Goal: Transaction & Acquisition: Purchase product/service

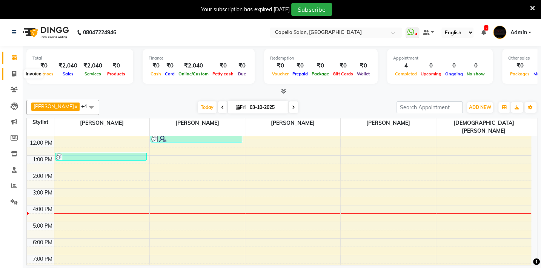
click at [15, 72] on icon at bounding box center [14, 74] width 4 height 6
select select "service"
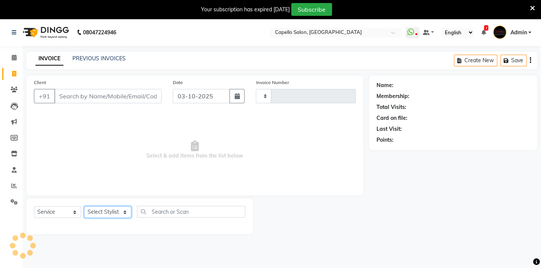
click at [112, 216] on select "Select Stylist" at bounding box center [107, 212] width 47 height 12
type input "2145"
select select "810"
select select "87815"
click at [84, 206] on select "Select Stylist Admin [PERSON_NAME] BHARTI [PERSON_NAME] [PERSON_NAME] Gadhchiro…" at bounding box center [111, 212] width 55 height 12
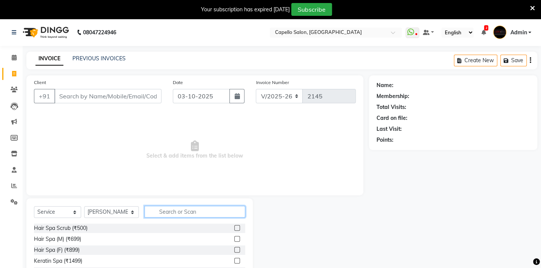
click at [174, 208] on input "text" at bounding box center [194, 212] width 101 height 12
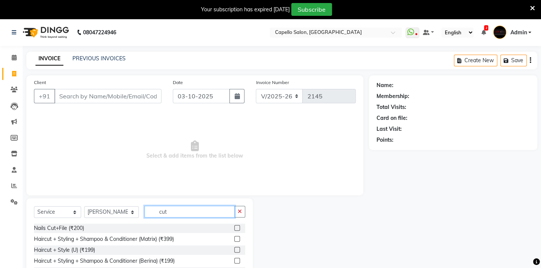
type input "cut"
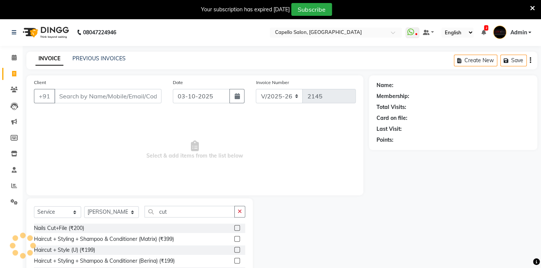
click at [234, 240] on label at bounding box center [237, 239] width 6 height 6
click at [234, 240] on input "checkbox" at bounding box center [236, 239] width 5 height 5
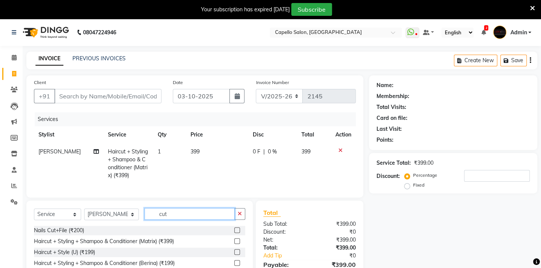
checkbox input "false"
drag, startPoint x: 170, startPoint y: 219, endPoint x: 62, endPoint y: 218, distance: 107.5
click at [62, 218] on div "Select Service Product Membership Package Voucher Prepaid Gift Card Select Styl…" at bounding box center [139, 217] width 211 height 18
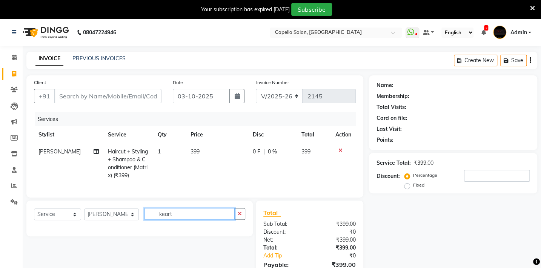
scroll to position [44, 0]
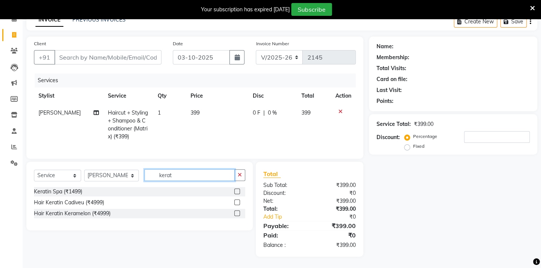
type input "kerat"
click at [235, 190] on label at bounding box center [237, 192] width 6 height 6
click at [235, 190] on input "checkbox" at bounding box center [236, 191] width 5 height 5
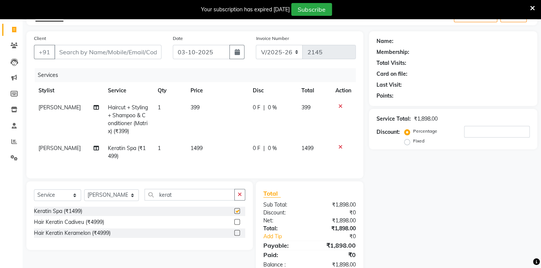
checkbox input "false"
drag, startPoint x: 201, startPoint y: 99, endPoint x: 201, endPoint y: 106, distance: 6.8
click at [201, 106] on td "399" at bounding box center [217, 119] width 62 height 41
select select "87815"
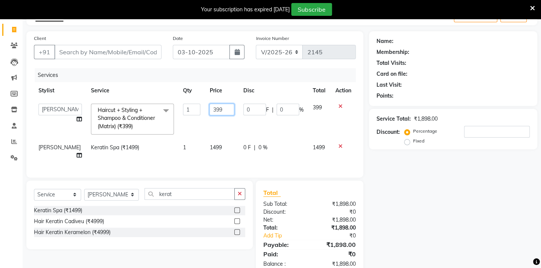
drag, startPoint x: 218, startPoint y: 109, endPoint x: 136, endPoint y: 115, distance: 82.4
click at [138, 115] on tr "Admin [PERSON_NAME] BHARTI [PERSON_NAME] [PERSON_NAME] Gadhchiroli [PERSON_NAME…" at bounding box center [195, 119] width 322 height 40
type input "400"
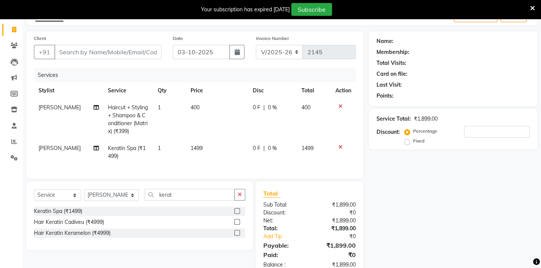
click at [211, 148] on td "1499" at bounding box center [217, 152] width 62 height 25
select select "87815"
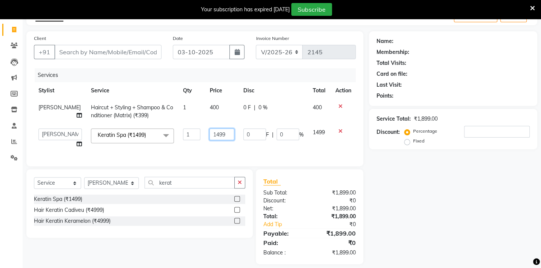
drag, startPoint x: 223, startPoint y: 137, endPoint x: 106, endPoint y: 147, distance: 118.1
click at [113, 148] on tr "Admin [PERSON_NAME] BHARTI [PERSON_NAME] [PERSON_NAME] Gadhchiroli [PERSON_NAME…" at bounding box center [195, 138] width 322 height 29
type input "1500"
click at [173, 188] on div "Select Service Product Membership Package Voucher Prepaid Gift Card Select Styl…" at bounding box center [139, 203] width 226 height 69
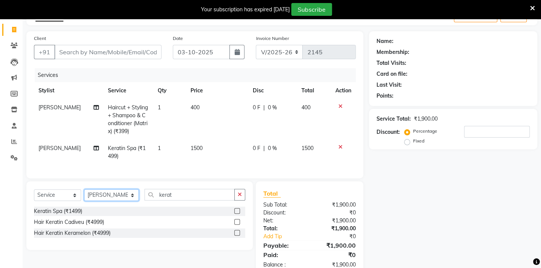
click at [111, 201] on select "Select Stylist Admin [PERSON_NAME] BHARTI [PERSON_NAME] [PERSON_NAME] Gadhchiro…" at bounding box center [111, 195] width 55 height 12
click at [51, 198] on select "Select Service Product Membership Package Voucher Prepaid Gift Card" at bounding box center [57, 195] width 47 height 12
select select "product"
click at [34, 195] on select "Select Service Product Membership Package Voucher Prepaid Gift Card" at bounding box center [57, 195] width 47 height 12
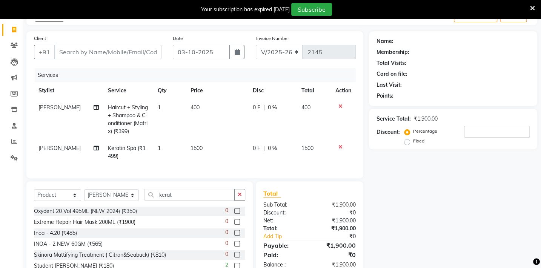
drag, startPoint x: 166, startPoint y: 207, endPoint x: 167, endPoint y: 201, distance: 5.7
click at [166, 206] on div "Select Service Product Membership Package Voucher Prepaid Gift Card Select Styl…" at bounding box center [139, 198] width 211 height 18
drag, startPoint x: 167, startPoint y: 200, endPoint x: 100, endPoint y: 197, distance: 67.6
click at [100, 200] on div "Select Service Product Membership Package Voucher Prepaid Gift Card Select Styl…" at bounding box center [139, 198] width 211 height 18
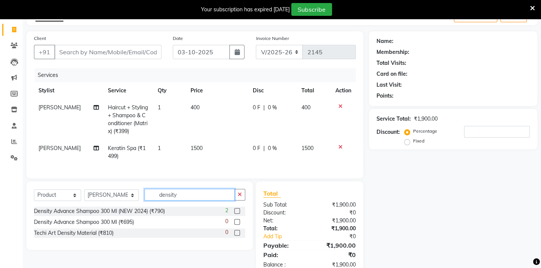
type input "density"
click at [237, 214] on label at bounding box center [237, 211] width 6 height 6
click at [237, 214] on input "checkbox" at bounding box center [236, 211] width 5 height 5
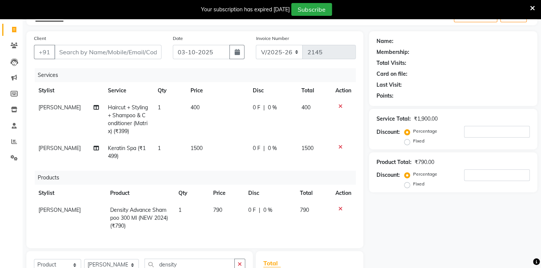
checkbox input "false"
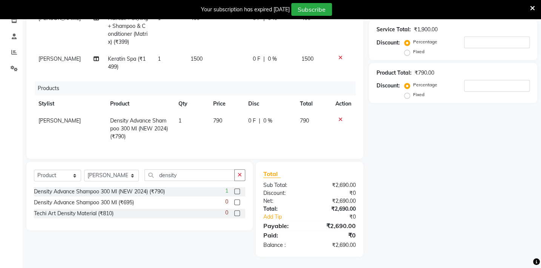
scroll to position [0, 0]
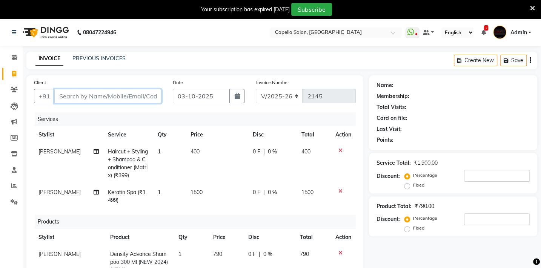
click at [103, 95] on input "Client" at bounding box center [107, 96] width 107 height 14
click at [89, 98] on input "Client" at bounding box center [107, 96] width 107 height 14
type input "7"
type input "0"
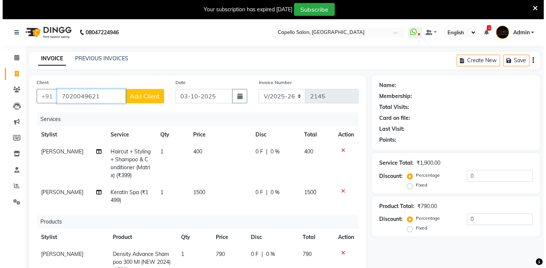
scroll to position [68, 0]
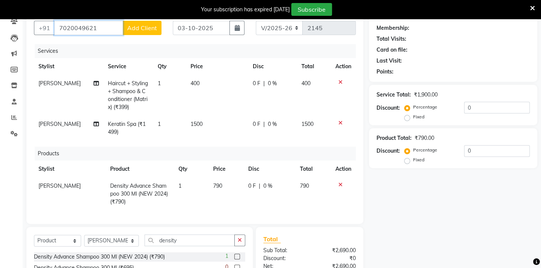
type input "7020049621"
click at [132, 24] on span "Add Client" at bounding box center [142, 28] width 30 height 8
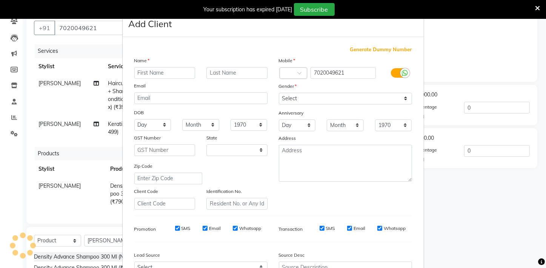
click at [144, 70] on input "text" at bounding box center [164, 73] width 61 height 12
select select "22"
type input "tirti"
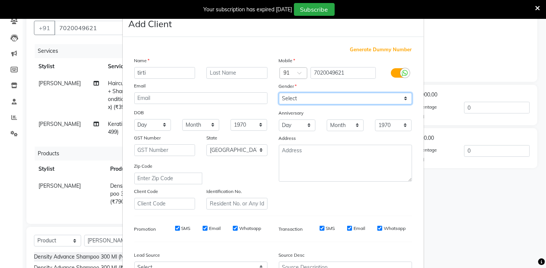
click at [285, 96] on select "Select [DEMOGRAPHIC_DATA] [DEMOGRAPHIC_DATA] Other Prefer Not To Say" at bounding box center [345, 99] width 133 height 12
select select "[DEMOGRAPHIC_DATA]"
click at [279, 93] on select "Select [DEMOGRAPHIC_DATA] [DEMOGRAPHIC_DATA] Other Prefer Not To Say" at bounding box center [345, 99] width 133 height 12
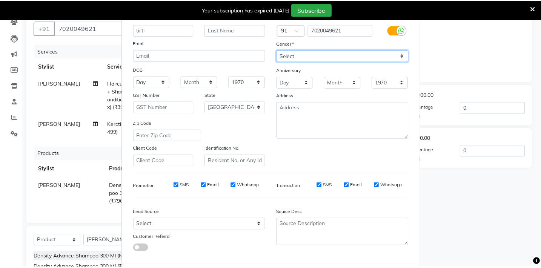
scroll to position [82, 0]
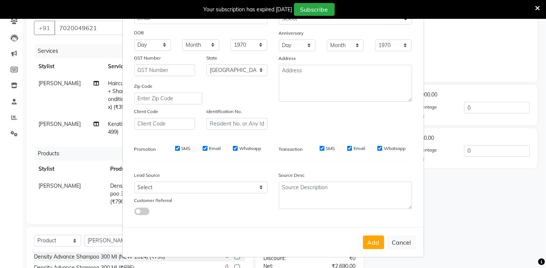
click at [375, 237] on button "Add" at bounding box center [373, 243] width 21 height 14
select select
select select "null"
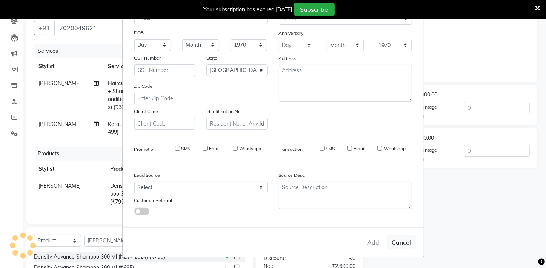
select select
checkbox input "false"
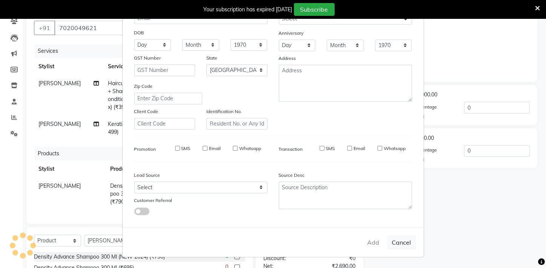
checkbox input "false"
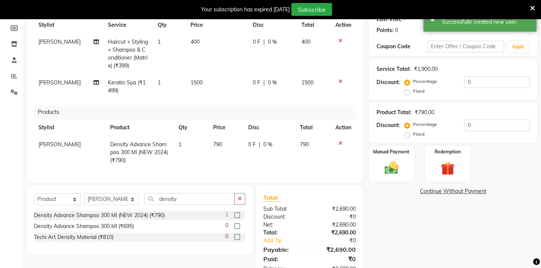
scroll to position [139, 0]
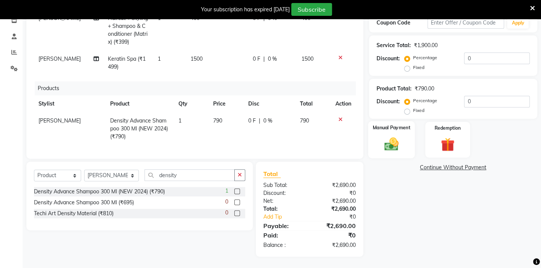
click at [391, 143] on img at bounding box center [390, 144] width 23 height 17
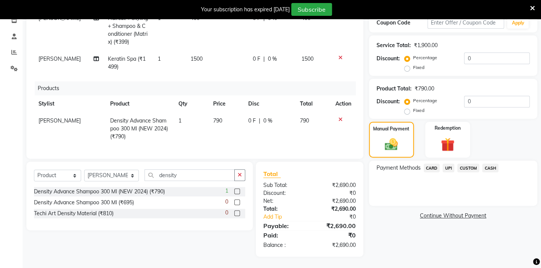
click at [449, 164] on span "UPI" at bounding box center [448, 168] width 12 height 9
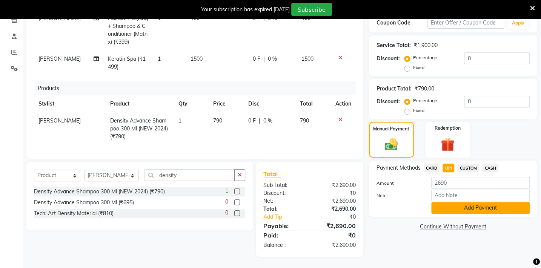
click at [466, 202] on button "Add Payment" at bounding box center [480, 208] width 98 height 12
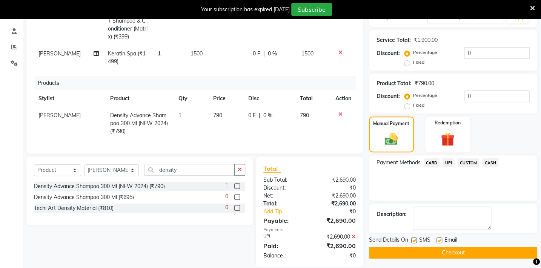
scroll to position [155, 0]
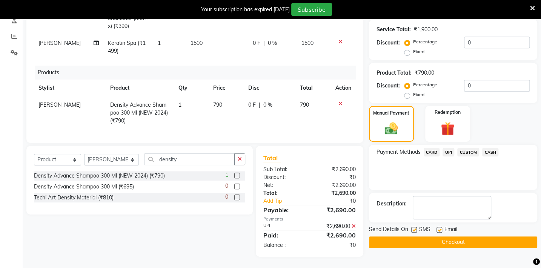
click at [466, 237] on button "Checkout" at bounding box center [453, 243] width 168 height 12
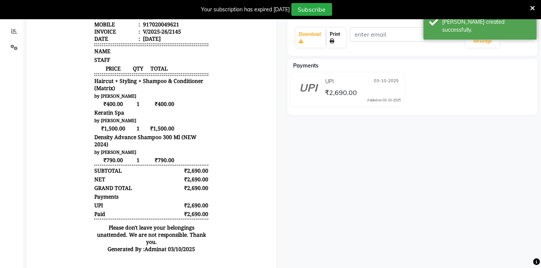
click at [327, 36] on link "Print" at bounding box center [336, 38] width 19 height 20
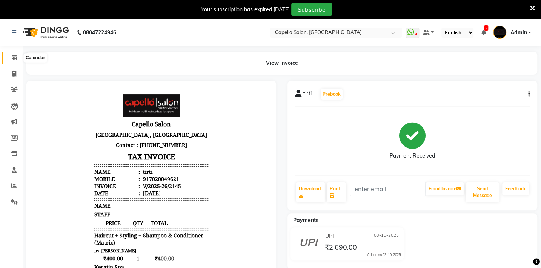
click at [15, 58] on icon at bounding box center [14, 58] width 5 height 6
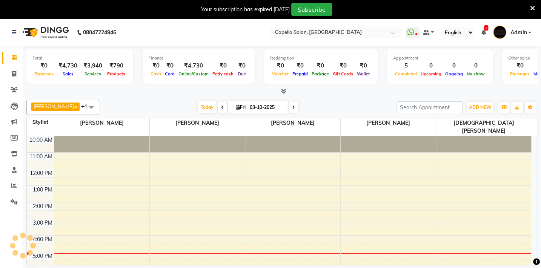
scroll to position [30, 0]
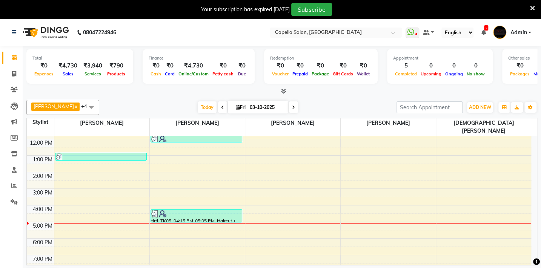
click at [283, 92] on icon at bounding box center [283, 91] width 5 height 6
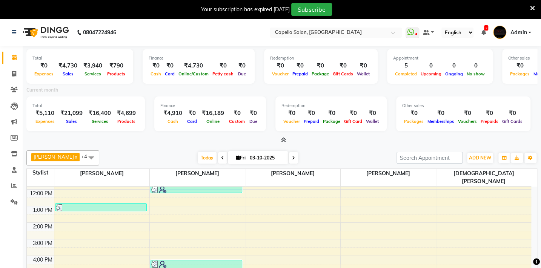
click at [283, 140] on icon at bounding box center [283, 140] width 5 height 6
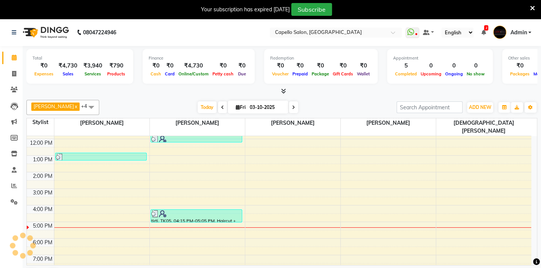
scroll to position [19, 0]
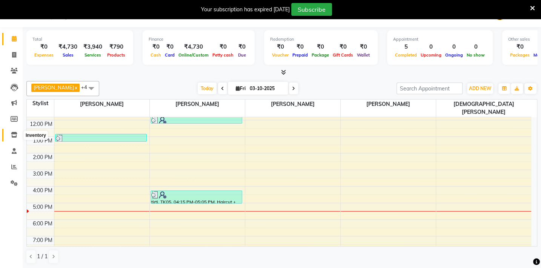
drag, startPoint x: 16, startPoint y: 132, endPoint x: 545, endPoint y: 8, distance: 543.7
click at [16, 132] on icon at bounding box center [14, 135] width 6 height 6
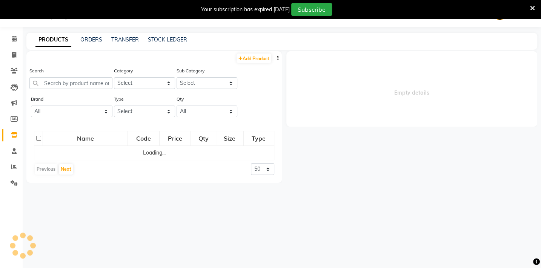
select select
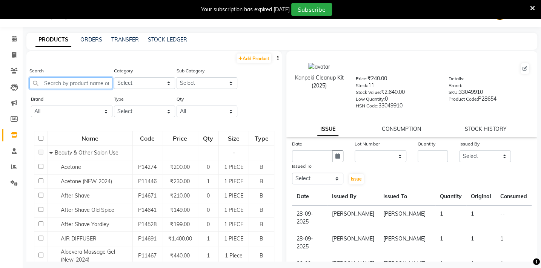
click at [84, 83] on input "text" at bounding box center [70, 83] width 83 height 12
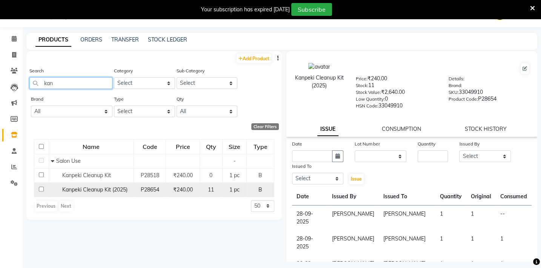
type input "kan"
drag, startPoint x: 71, startPoint y: 189, endPoint x: 224, endPoint y: 194, distance: 152.9
click at [71, 189] on span "Kanpeki Cleanup Kit (2025)" at bounding box center [94, 189] width 65 height 7
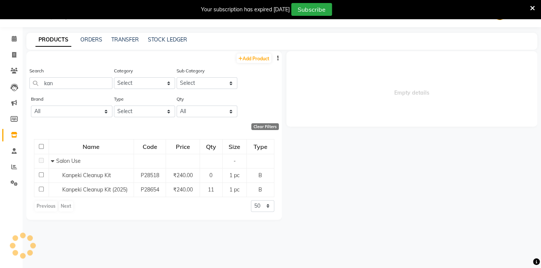
select select
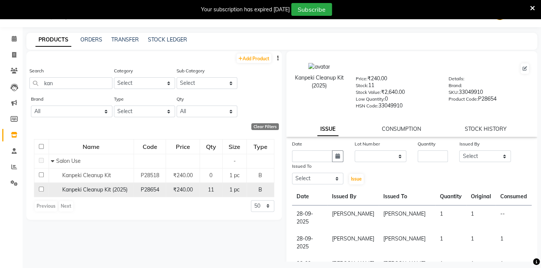
click at [41, 188] on input "checkbox" at bounding box center [41, 189] width 5 height 5
checkbox input "true"
click at [335, 159] on icon "button" at bounding box center [337, 156] width 5 height 5
select select "10"
select select "2025"
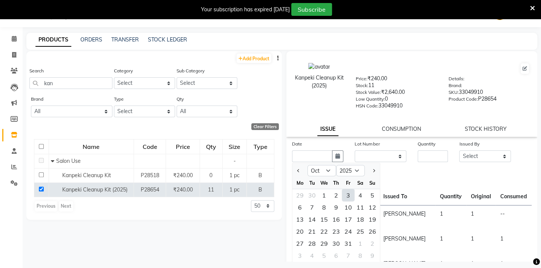
click at [347, 197] on div "3" at bounding box center [348, 195] width 12 height 12
type input "03-10-2025"
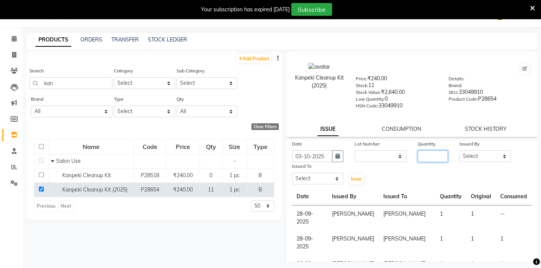
click at [419, 162] on input "number" at bounding box center [433, 157] width 31 height 12
type input "1"
type input "2"
click at [486, 154] on select "Select Admin [PERSON_NAME] BHARTI [PERSON_NAME] [PERSON_NAME] Gadhchiroli [PERS…" at bounding box center [484, 157] width 51 height 12
select select "88893"
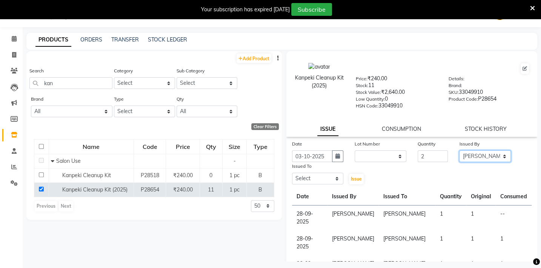
click at [459, 152] on select "Select Admin [PERSON_NAME] BHARTI [PERSON_NAME] [PERSON_NAME] Gadhchiroli [PERS…" at bounding box center [484, 157] width 51 height 12
click at [316, 177] on select "Select Admin [PERSON_NAME] BHARTI [PERSON_NAME] [PERSON_NAME] Gadhchiroli [PERS…" at bounding box center [317, 179] width 51 height 12
select select "40719"
click at [292, 174] on select "Select Admin [PERSON_NAME] BHARTI [PERSON_NAME] [PERSON_NAME] Gadhchiroli [PERS…" at bounding box center [317, 179] width 51 height 12
click at [353, 176] on button "Issue" at bounding box center [356, 179] width 15 height 11
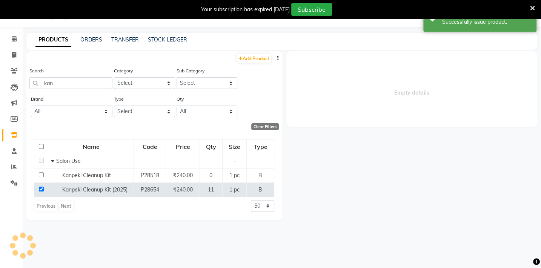
select select
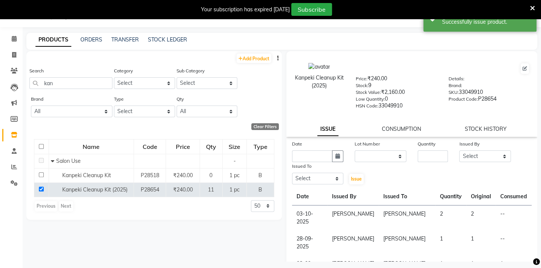
click at [405, 132] on link "CONSUMPTION" at bounding box center [401, 129] width 39 height 7
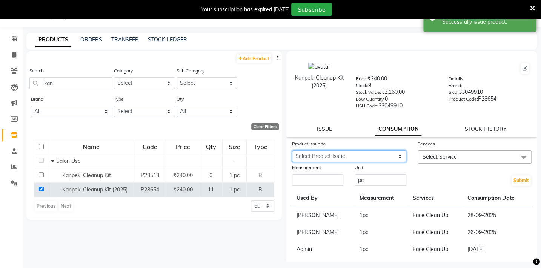
click at [351, 158] on select "Select Product Issue [DATE], Issued to: [PERSON_NAME], Balance: 2 [DATE], Issue…" at bounding box center [349, 157] width 114 height 12
select select "1282954"
click at [292, 152] on select "Select Product Issue [DATE], Issued to: [PERSON_NAME], Balance: 2 [DATE], Issue…" at bounding box center [349, 157] width 114 height 12
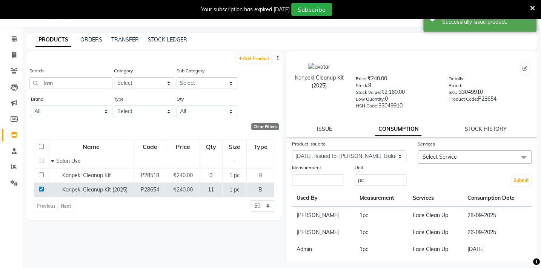
click at [422, 158] on span "Select Service" at bounding box center [439, 157] width 34 height 7
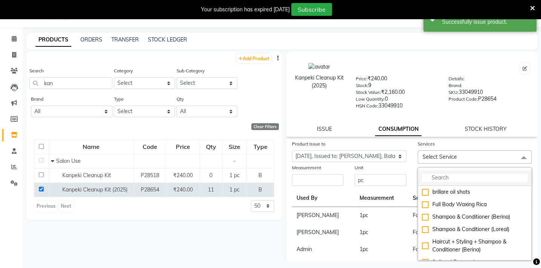
click at [453, 177] on input "multiselect-search" at bounding box center [475, 178] width 106 height 8
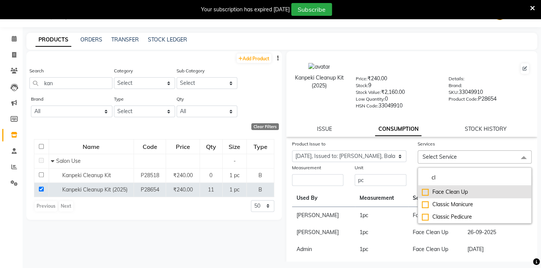
type input "cl"
click at [451, 194] on div "Face Clean Up" at bounding box center [475, 192] width 106 height 8
checkbox input "true"
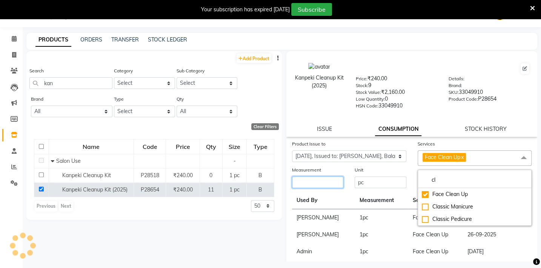
click at [325, 188] on input "number" at bounding box center [317, 183] width 51 height 12
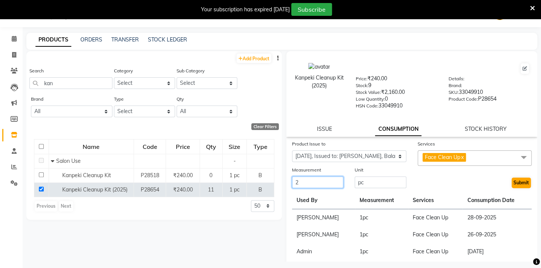
type input "2"
click at [512, 186] on button "Submit" at bounding box center [521, 183] width 19 height 11
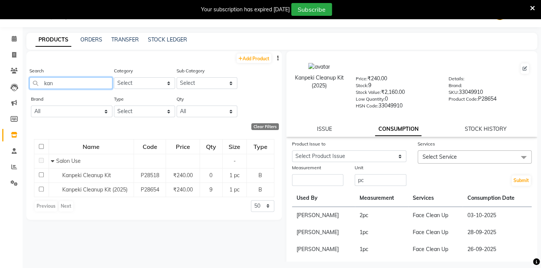
click at [60, 81] on input "kan" at bounding box center [70, 83] width 83 height 12
click at [59, 86] on input "kan" at bounding box center [70, 83] width 83 height 12
type input "k"
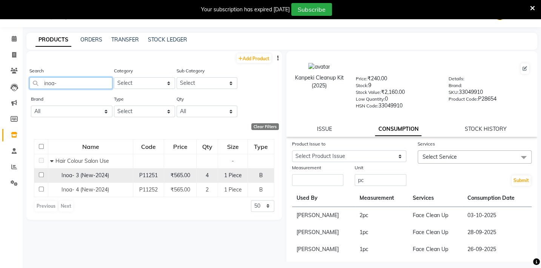
type input "inoa-"
click at [41, 173] on input "checkbox" at bounding box center [41, 174] width 5 height 5
checkbox input "true"
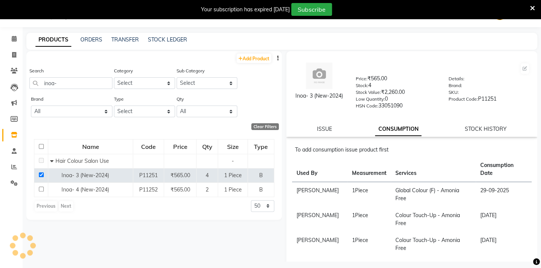
click at [332, 130] on div "ISSUE CONSUMPTION STOCK HISTORY" at bounding box center [411, 129] width 233 height 8
click at [324, 129] on link "ISSUE" at bounding box center [324, 129] width 15 height 7
select select
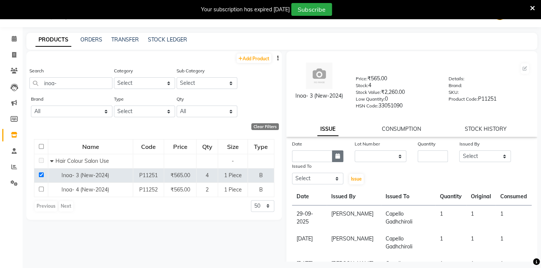
click at [335, 157] on icon "button" at bounding box center [337, 156] width 5 height 5
select select "10"
select select "2025"
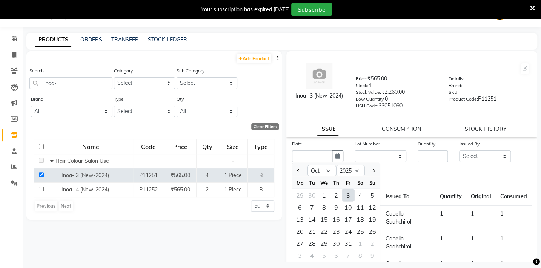
click at [350, 194] on div "3" at bounding box center [348, 195] width 12 height 12
type input "03-10-2025"
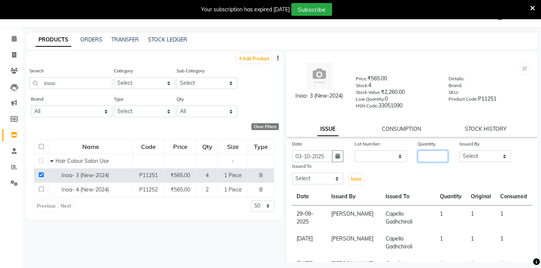
click at [426, 162] on input "number" at bounding box center [433, 157] width 31 height 12
type input "2"
click at [465, 157] on select "Select Admin [PERSON_NAME] BHARTI [PERSON_NAME] [PERSON_NAME] Gadhchiroli [PERS…" at bounding box center [484, 157] width 51 height 12
select select "88893"
click at [459, 152] on select "Select Admin [PERSON_NAME] BHARTI [PERSON_NAME] [PERSON_NAME] Gadhchiroli [PERS…" at bounding box center [484, 157] width 51 height 12
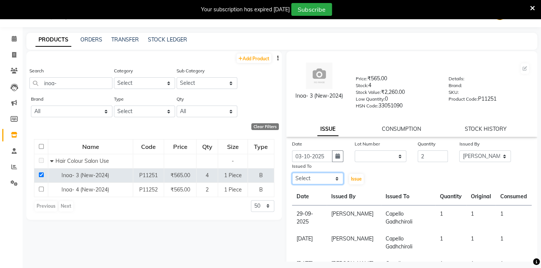
click at [305, 180] on select "Select Admin [PERSON_NAME] BHARTI [PERSON_NAME] [PERSON_NAME] Gadhchiroli [PERS…" at bounding box center [317, 179] width 51 height 12
select select "14132"
click at [292, 174] on select "Select Admin [PERSON_NAME] BHARTI [PERSON_NAME] [PERSON_NAME] Gadhchiroli [PERS…" at bounding box center [317, 179] width 51 height 12
click at [350, 179] on button "Issue" at bounding box center [356, 179] width 15 height 11
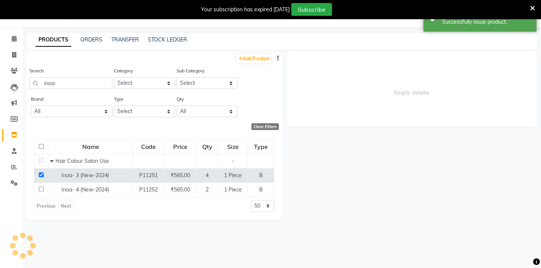
select select
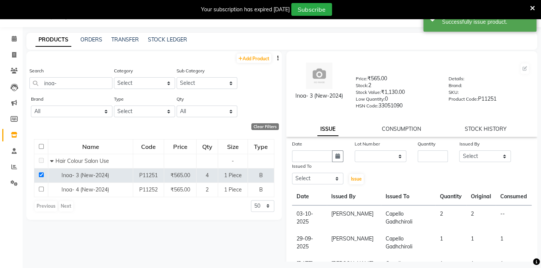
click at [408, 130] on link "CONSUMPTION" at bounding box center [401, 129] width 39 height 7
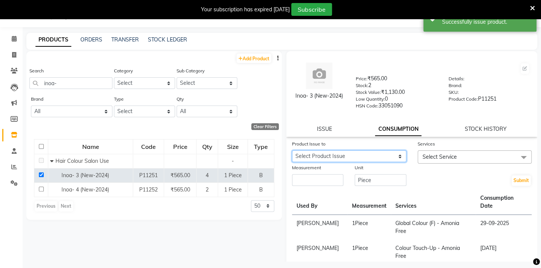
click at [303, 157] on select "Select Product Issue [DATE], Issued to: Capello Gadhchiroli, Balance: 2" at bounding box center [349, 157] width 114 height 12
select select "1282961"
click at [292, 152] on select "Select Product Issue [DATE], Issued to: Capello Gadhchiroli, Balance: 2" at bounding box center [349, 157] width 114 height 12
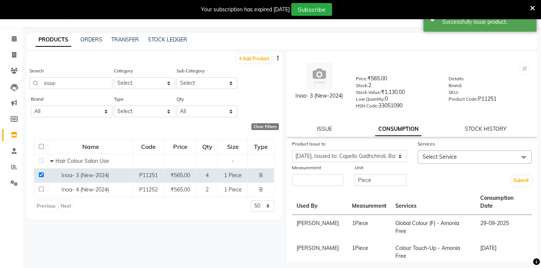
click at [465, 156] on span "Select Service" at bounding box center [475, 157] width 114 height 13
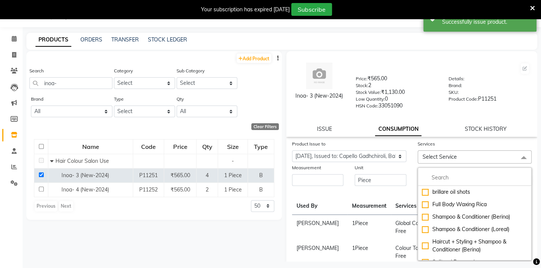
click at [426, 154] on span "Select Service" at bounding box center [475, 157] width 114 height 13
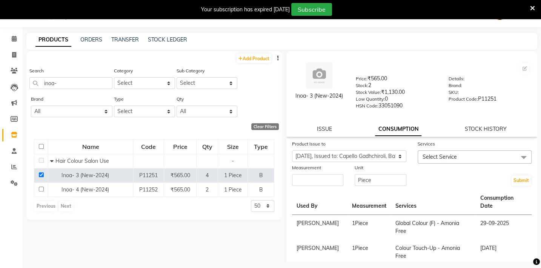
click at [435, 160] on span "Select Service" at bounding box center [439, 157] width 34 height 7
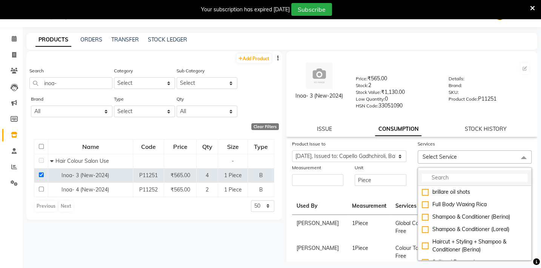
click at [436, 173] on li at bounding box center [475, 178] width 114 height 16
click at [437, 180] on input "multiselect-search" at bounding box center [475, 178] width 106 height 8
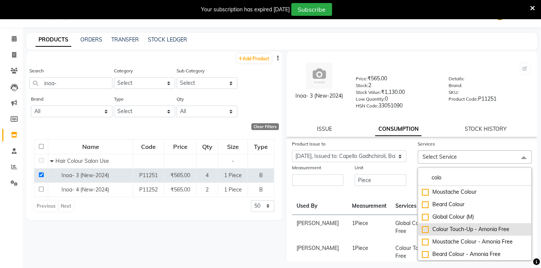
type input "colo"
click at [481, 235] on li "Colour Touch-Up - Amonia Free" at bounding box center [475, 229] width 114 height 12
checkbox input "true"
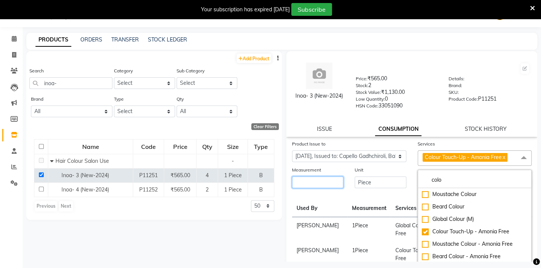
drag, startPoint x: 319, startPoint y: 182, endPoint x: 293, endPoint y: 188, distance: 26.7
click at [296, 186] on input "number" at bounding box center [317, 183] width 51 height 12
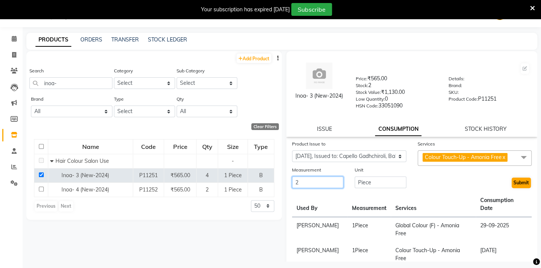
type input "2"
click at [522, 182] on button "Submit" at bounding box center [521, 183] width 19 height 11
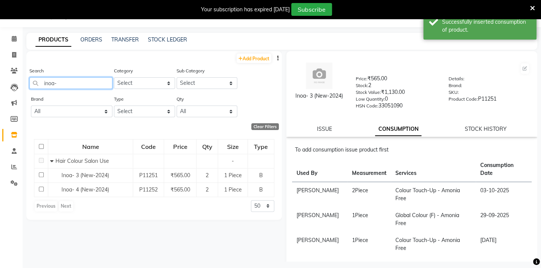
drag, startPoint x: 69, startPoint y: 84, endPoint x: 13, endPoint y: 95, distance: 57.2
click at [13, 95] on app-home "08047224946 Select Location × Capello Salon, Gadhchiroli WhatsApp Status ✕ Stat…" at bounding box center [270, 136] width 541 height 273
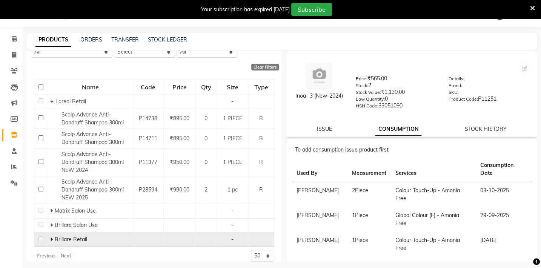
scroll to position [68, 0]
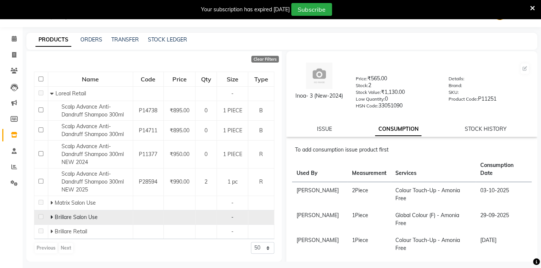
type input "dandr"
click at [79, 221] on div "Brillare Salon Use" at bounding box center [90, 218] width 81 height 8
click at [52, 216] on span at bounding box center [52, 217] width 5 height 7
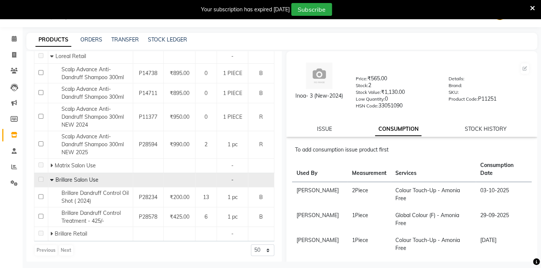
scroll to position [107, 0]
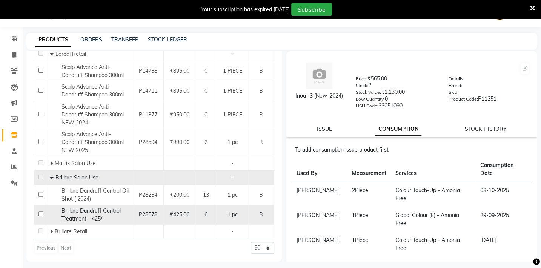
click at [40, 214] on input "checkbox" at bounding box center [40, 214] width 5 height 5
checkbox input "true"
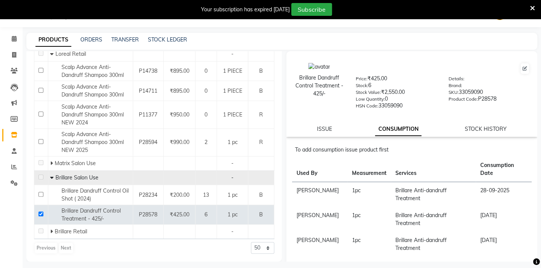
click at [322, 135] on div "Brillare Dandruff Control Treatment - 425/- Price: ₹425.00 Stock: 6 Stock Value…" at bounding box center [411, 94] width 251 height 86
click at [323, 131] on link "ISSUE" at bounding box center [324, 129] width 15 height 7
select select
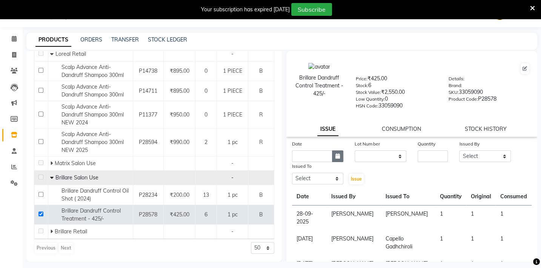
click at [332, 155] on button "button" at bounding box center [337, 157] width 11 height 12
select select "10"
select select "2025"
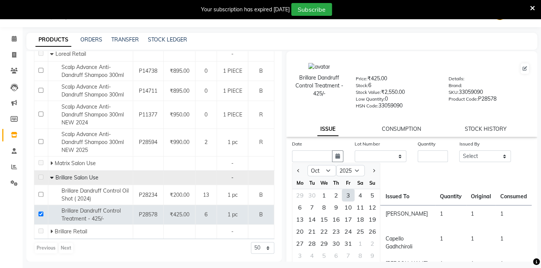
click at [343, 192] on div "3" at bounding box center [348, 195] width 12 height 12
type input "03-10-2025"
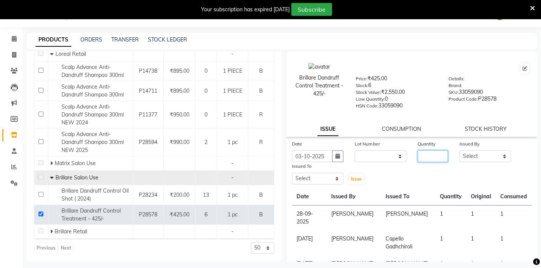
click at [427, 160] on input "number" at bounding box center [433, 157] width 31 height 12
type input "1"
click at [476, 154] on select "Select Admin [PERSON_NAME] BHARTI [PERSON_NAME] [PERSON_NAME] Gadhchiroli [PERS…" at bounding box center [484, 157] width 51 height 12
select select "80035"
click at [459, 152] on select "Select Admin [PERSON_NAME] BHARTI [PERSON_NAME] [PERSON_NAME] Gadhchiroli [PERS…" at bounding box center [484, 157] width 51 height 12
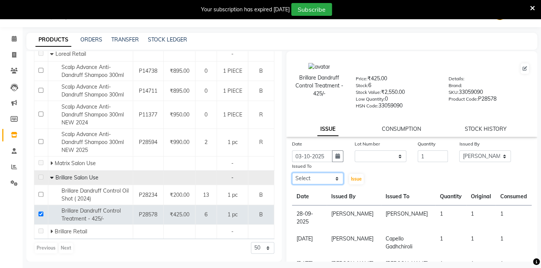
click at [306, 176] on select "Select Admin [PERSON_NAME] BHARTI [PERSON_NAME] [PERSON_NAME] Gadhchiroli [PERS…" at bounding box center [317, 179] width 51 height 12
click at [292, 174] on select "Select Admin [PERSON_NAME] BHARTI [PERSON_NAME] [PERSON_NAME] Gadhchiroli [PERS…" at bounding box center [317, 179] width 51 height 12
click at [306, 179] on select "Select Admin [PERSON_NAME] BHARTI [PERSON_NAME] [PERSON_NAME] Gadhchiroli [PERS…" at bounding box center [317, 179] width 51 height 12
select select "35790"
click at [292, 174] on select "Select Admin [PERSON_NAME] BHARTI [PERSON_NAME] [PERSON_NAME] Gadhchiroli [PERS…" at bounding box center [317, 179] width 51 height 12
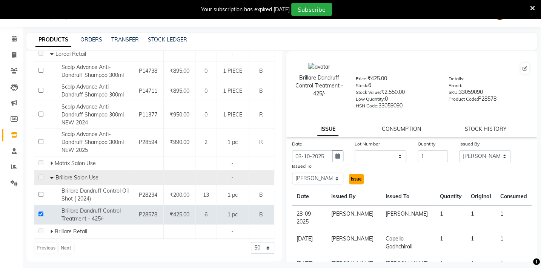
click at [356, 181] on span "Issue" at bounding box center [356, 179] width 11 height 6
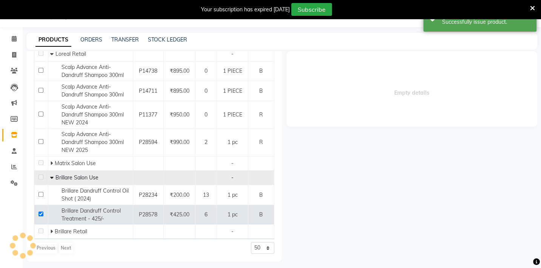
select select
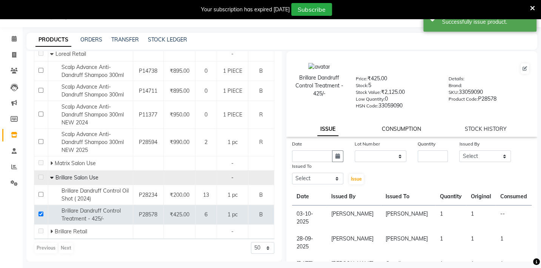
click at [389, 135] on div "Brillare Dandruff Control Treatment - 425/- Price: ₹425.00 Stock: 5 Stock Value…" at bounding box center [411, 94] width 251 height 86
click at [393, 128] on link "CONSUMPTION" at bounding box center [401, 129] width 39 height 7
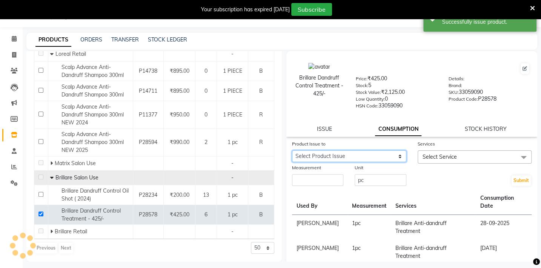
click at [339, 155] on select "Select Product Issue [DATE], Issued to: [PERSON_NAME], Balance: 1" at bounding box center [349, 157] width 114 height 12
select select "1282964"
click at [292, 152] on select "Select Product Issue [DATE], Issued to: [PERSON_NAME], Balance: 1" at bounding box center [349, 157] width 114 height 12
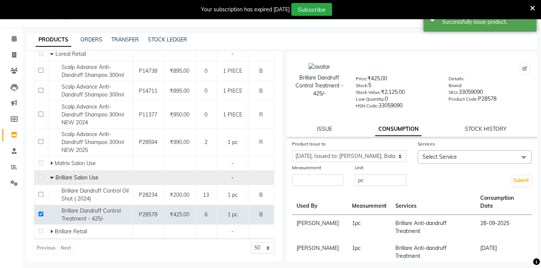
click at [462, 155] on span "Select Service" at bounding box center [475, 157] width 114 height 13
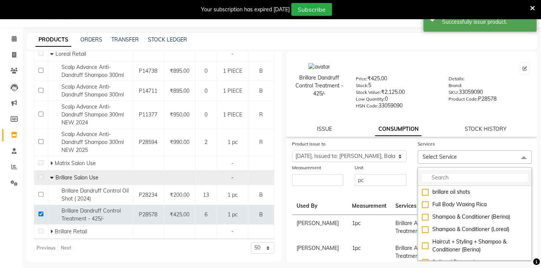
click at [457, 174] on li at bounding box center [475, 178] width 114 height 16
click at [450, 182] on input "multiselect-search" at bounding box center [475, 178] width 106 height 8
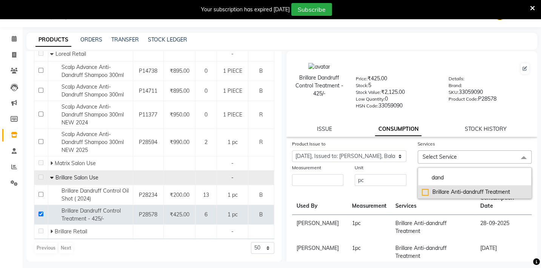
type input "dand"
click at [444, 194] on div "Brillare Anti-dandruff Treatment" at bounding box center [475, 192] width 106 height 8
checkbox input "true"
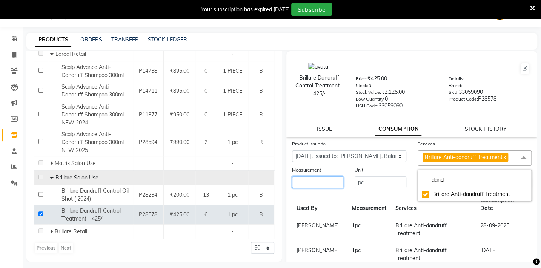
click at [310, 188] on input "number" at bounding box center [317, 183] width 51 height 12
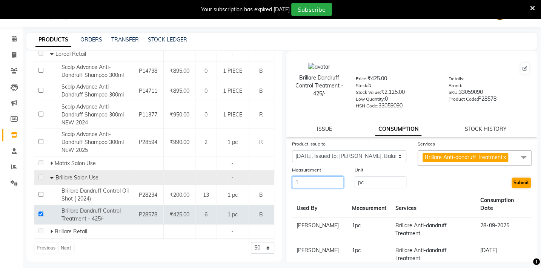
type input "1"
click at [518, 184] on button "Submit" at bounding box center [521, 183] width 19 height 11
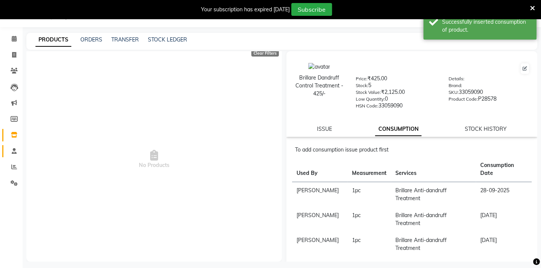
scroll to position [74, 0]
click at [17, 36] on span at bounding box center [14, 39] width 13 height 9
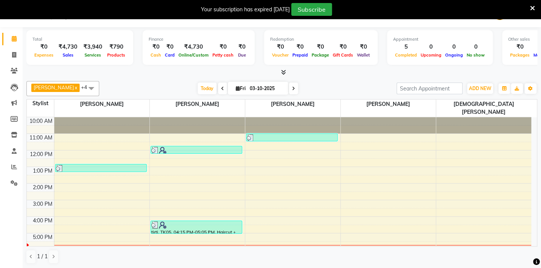
scroll to position [19, 0]
drag, startPoint x: 12, startPoint y: 53, endPoint x: 17, endPoint y: 53, distance: 4.5
click at [13, 53] on icon at bounding box center [14, 55] width 4 height 6
select select "service"
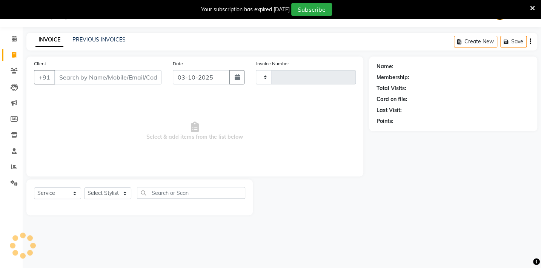
scroll to position [19, 0]
click at [111, 196] on select "Select Stylist" at bounding box center [107, 193] width 47 height 12
type input "2146"
select select "810"
select select "87815"
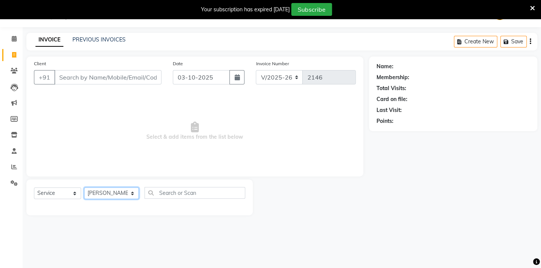
click at [84, 187] on select "Select Stylist Admin [PERSON_NAME] BHARTI [PERSON_NAME] [PERSON_NAME] Gadhchiro…" at bounding box center [111, 193] width 55 height 12
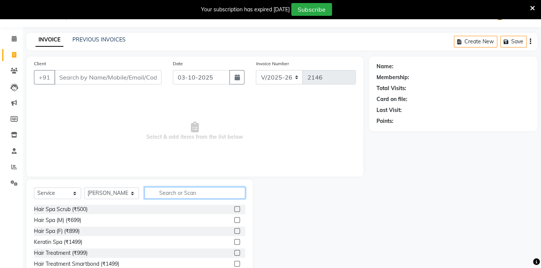
click at [181, 193] on input "text" at bounding box center [194, 193] width 101 height 12
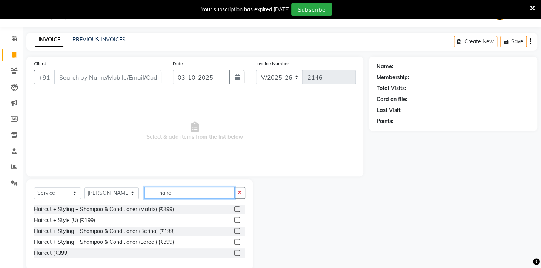
type input "hairc"
click at [237, 217] on label at bounding box center [237, 220] width 6 height 6
click at [237, 218] on input "checkbox" at bounding box center [236, 220] width 5 height 5
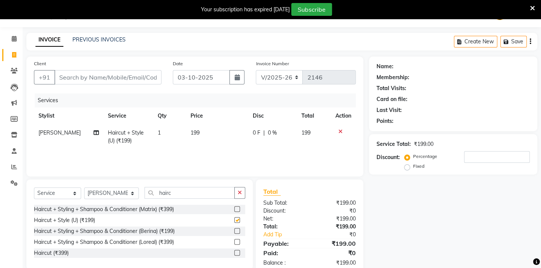
checkbox input "false"
click at [202, 133] on td "199" at bounding box center [217, 136] width 62 height 25
select select "87815"
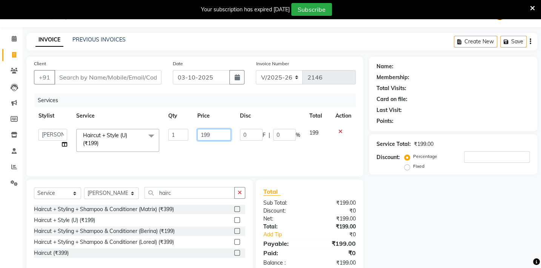
drag, startPoint x: 213, startPoint y: 135, endPoint x: 182, endPoint y: 136, distance: 30.6
click at [182, 136] on tr "Admin [PERSON_NAME] BHARTI [PERSON_NAME] [PERSON_NAME] Gadhchiroli [PERSON_NAME…" at bounding box center [195, 140] width 322 height 32
type input "200"
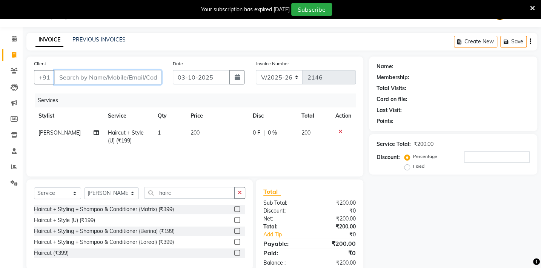
click at [79, 75] on input "Client" at bounding box center [107, 77] width 107 height 14
type input "9"
type input "0"
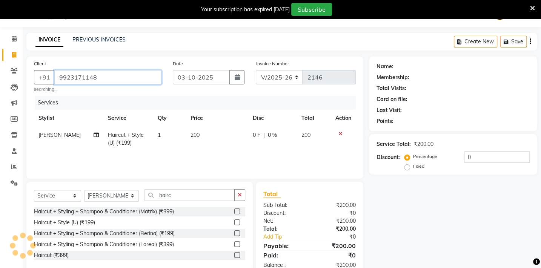
type input "9923171148"
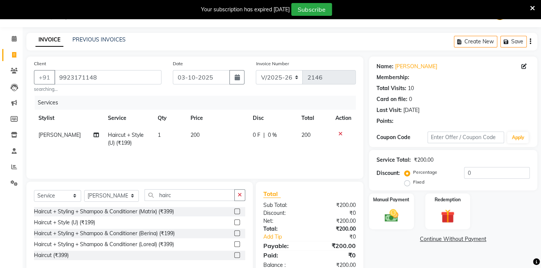
scroll to position [39, 0]
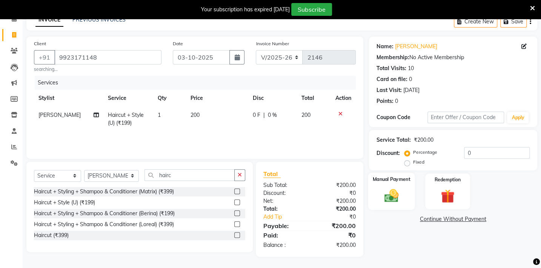
drag, startPoint x: 409, startPoint y: 209, endPoint x: 399, endPoint y: 199, distance: 14.4
click at [406, 206] on div "Name: [PERSON_NAME] Membership: No Active Membership Total Visits: 10 Card on f…" at bounding box center [456, 147] width 174 height 220
click at [399, 199] on img at bounding box center [390, 195] width 23 height 17
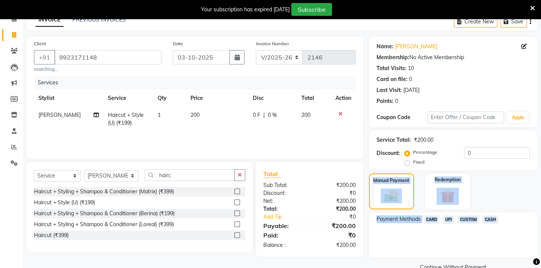
click at [441, 263] on div "Name: [PERSON_NAME] Membership: No Active Membership Total Visits: 10 Card on f…" at bounding box center [456, 155] width 174 height 237
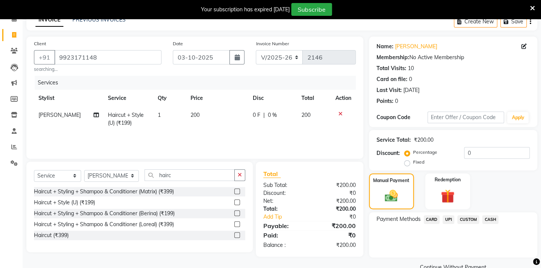
click at [449, 219] on span "UPI" at bounding box center [448, 219] width 12 height 9
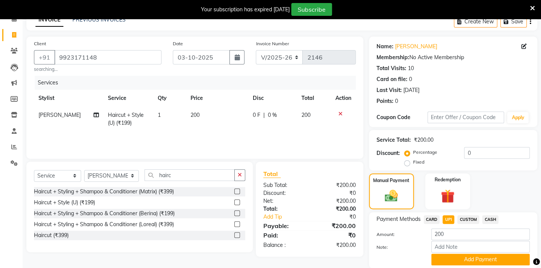
scroll to position [66, 0]
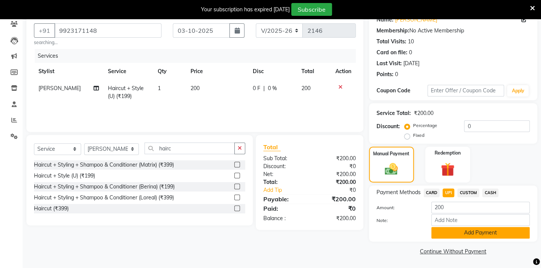
click at [465, 235] on button "Add Payment" at bounding box center [480, 233] width 98 height 12
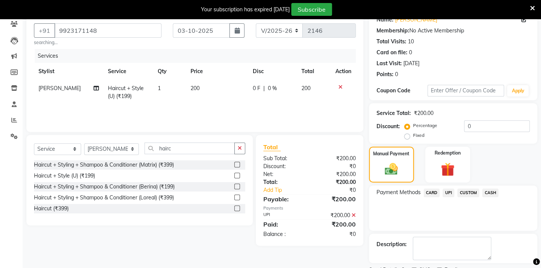
scroll to position [97, 0]
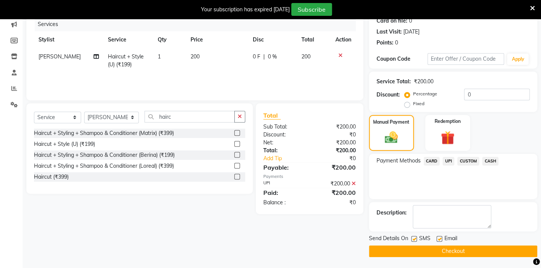
drag, startPoint x: 473, startPoint y: 254, endPoint x: 471, endPoint y: 249, distance: 6.1
click at [473, 254] on button "Checkout" at bounding box center [453, 252] width 168 height 12
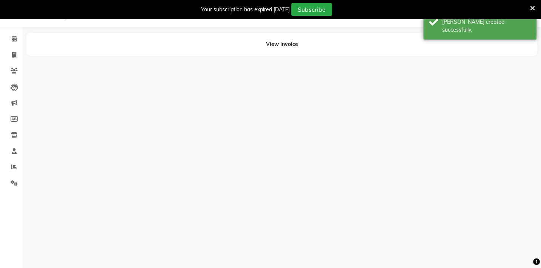
scroll to position [19, 0]
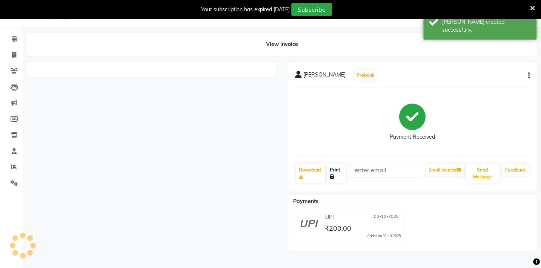
click at [332, 166] on link "Print" at bounding box center [336, 174] width 19 height 20
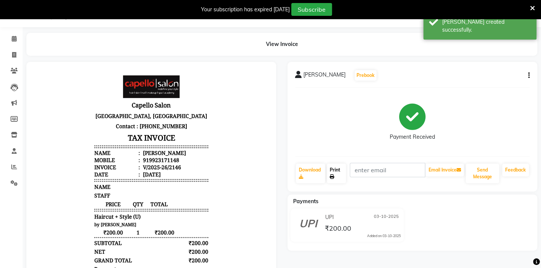
scroll to position [0, 0]
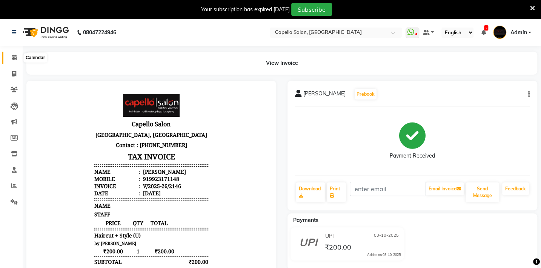
click at [15, 53] on link "Calendar" at bounding box center [11, 58] width 18 height 12
